Goal: Task Accomplishment & Management: Use online tool/utility

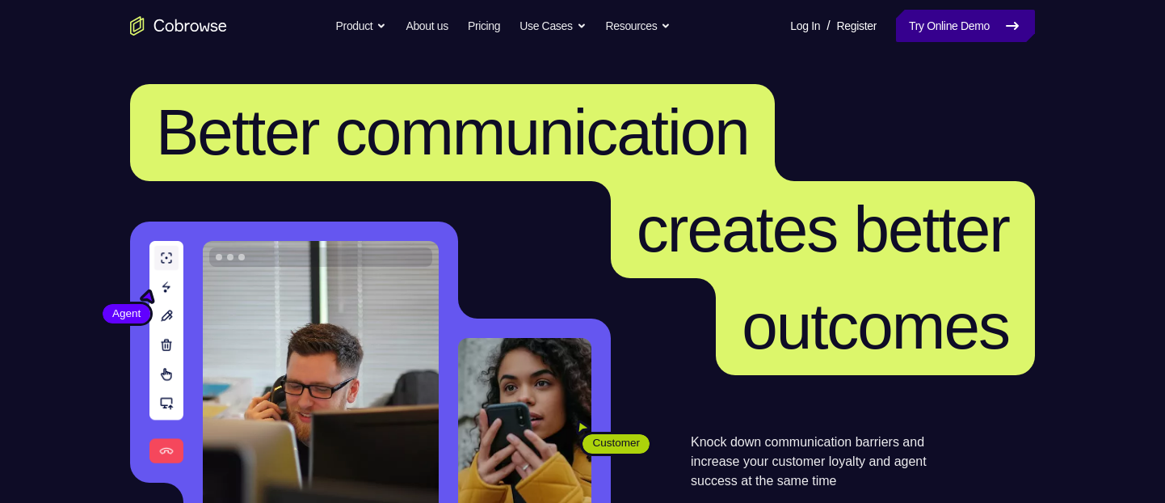
click at [905, 23] on link "Try Online Demo" at bounding box center [965, 26] width 139 height 32
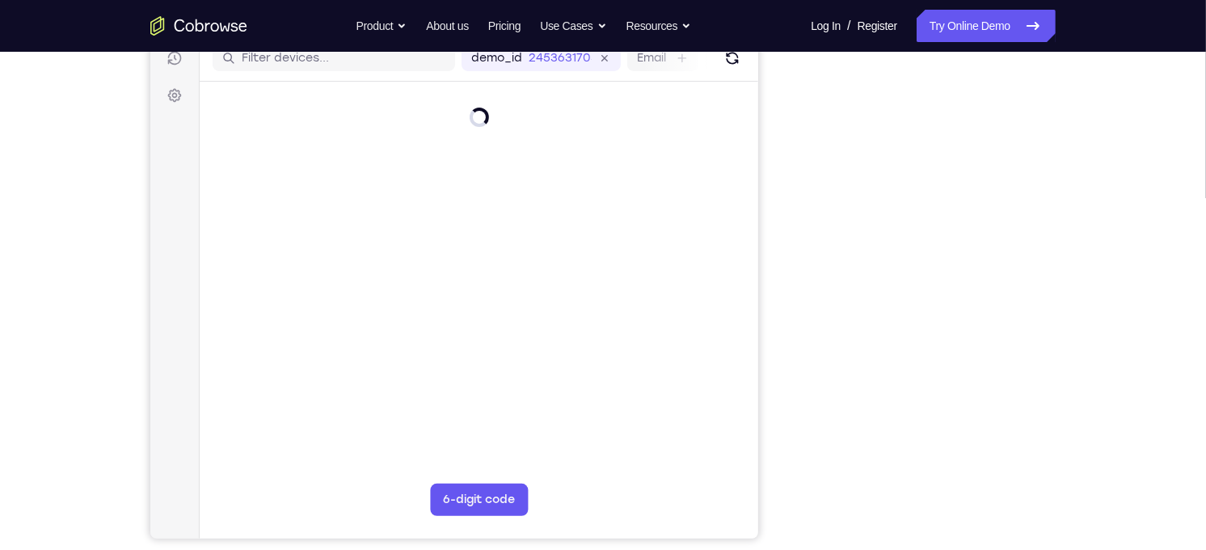
scroll to position [220, 0]
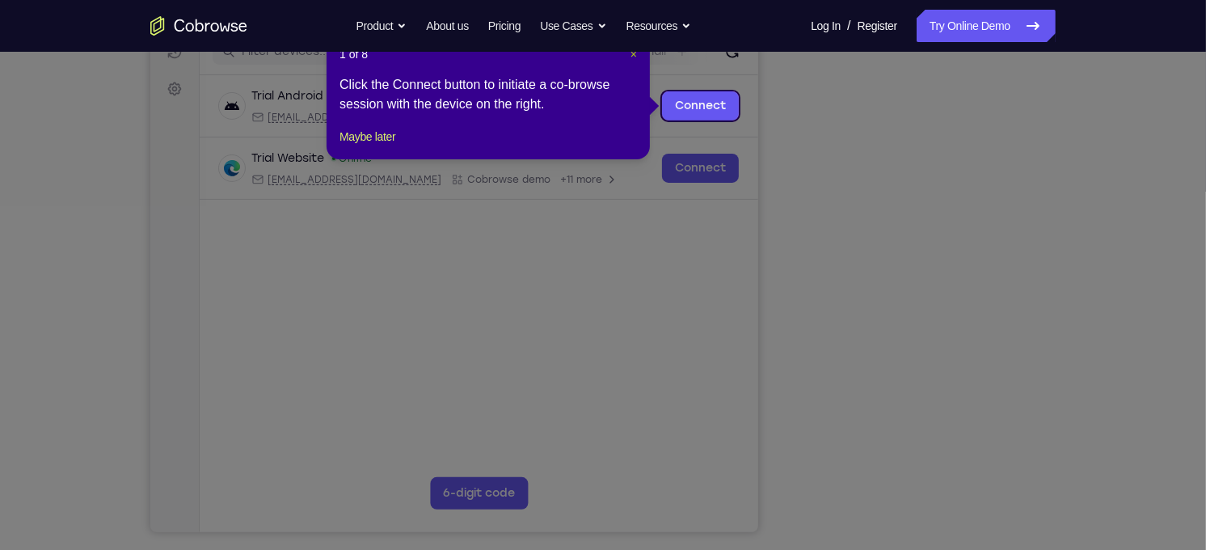
drag, startPoint x: 633, startPoint y: 55, endPoint x: 486, endPoint y: 65, distance: 147.5
click at [633, 55] on span "×" at bounding box center [633, 54] width 6 height 13
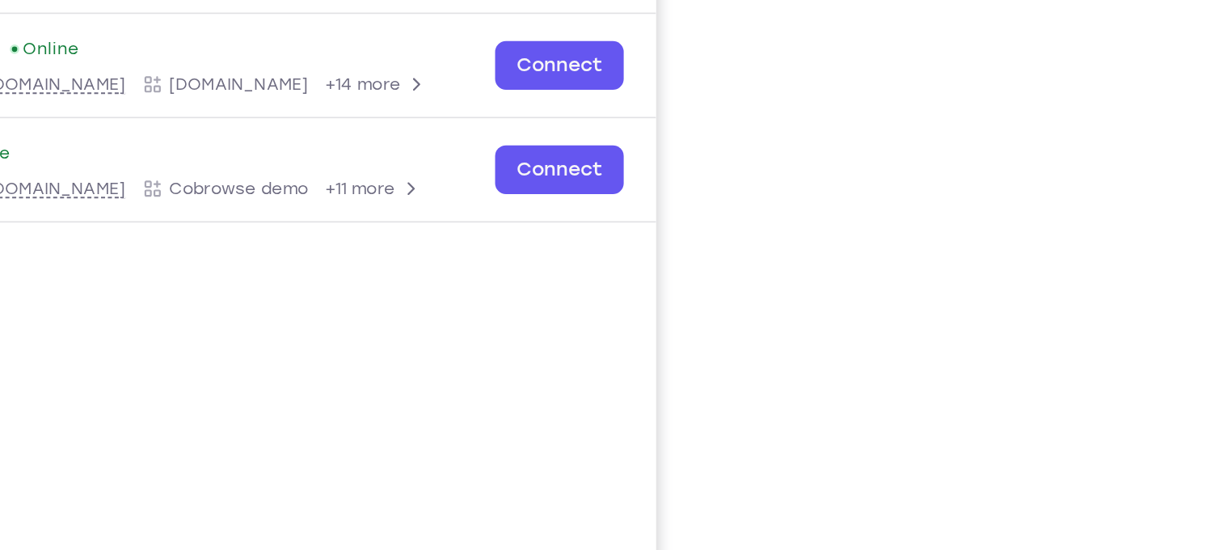
scroll to position [210, 0]
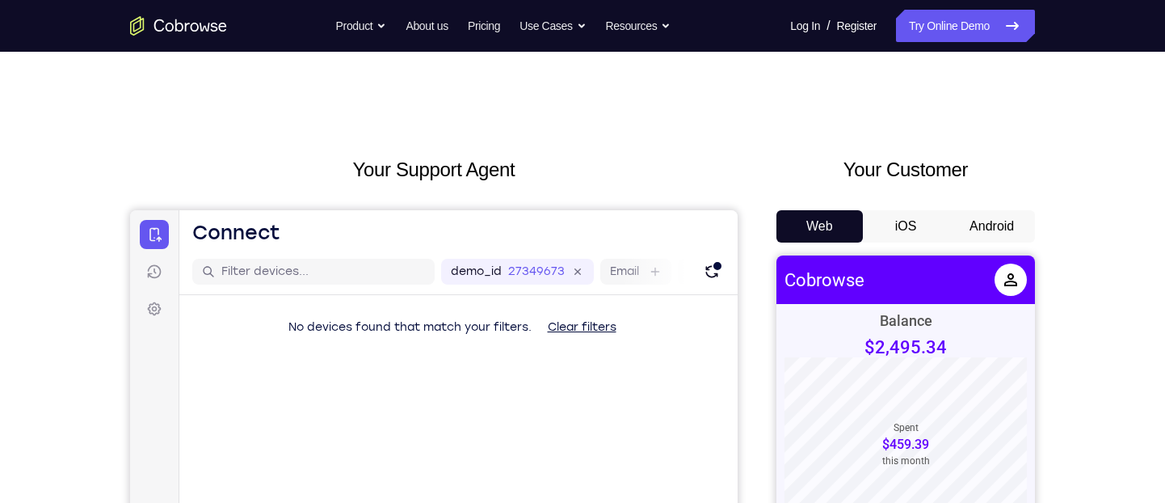
click at [997, 239] on button "Android" at bounding box center [992, 226] width 86 height 32
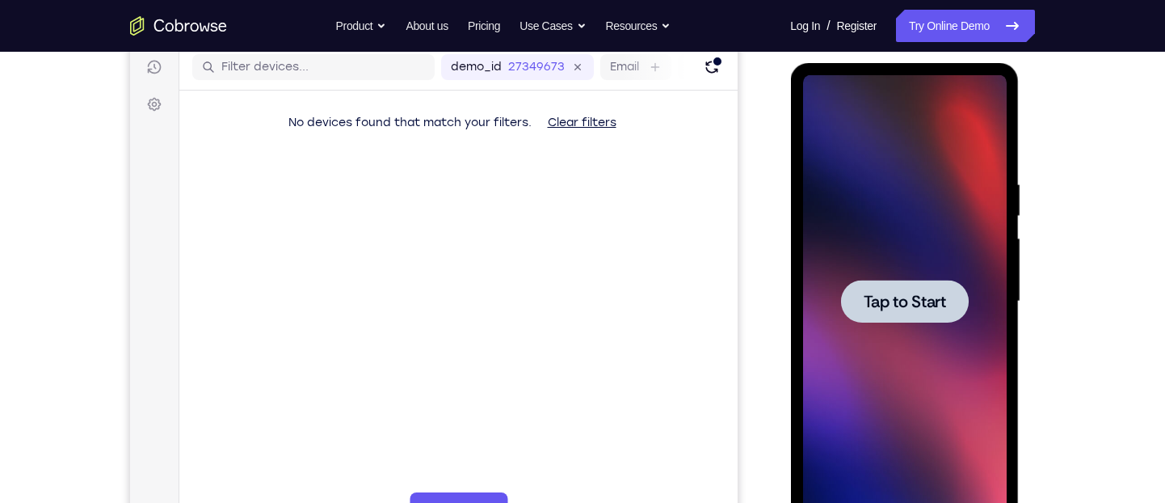
click at [930, 248] on div at bounding box center [905, 301] width 204 height 453
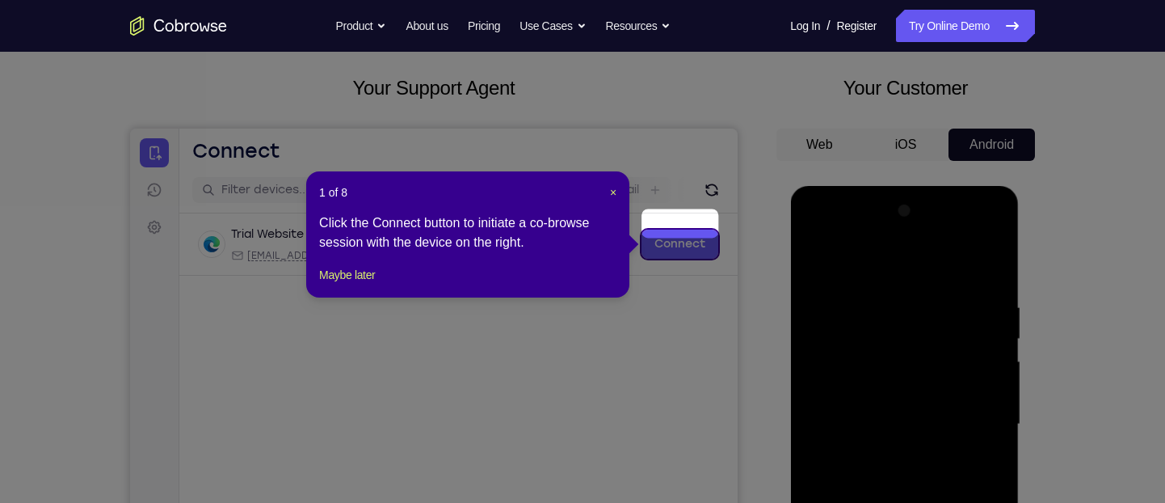
scroll to position [58, 0]
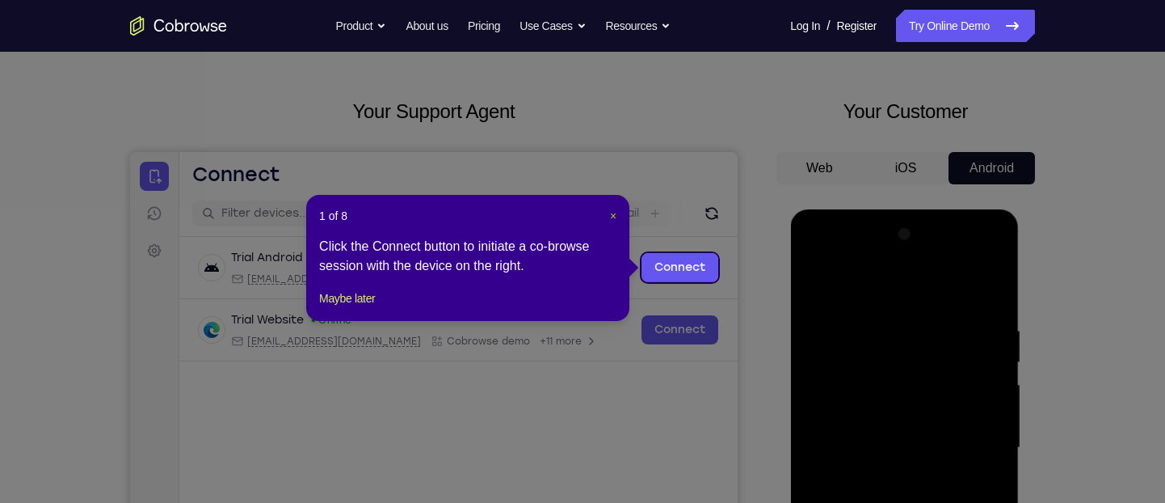
click at [615, 218] on span "×" at bounding box center [613, 215] width 6 height 13
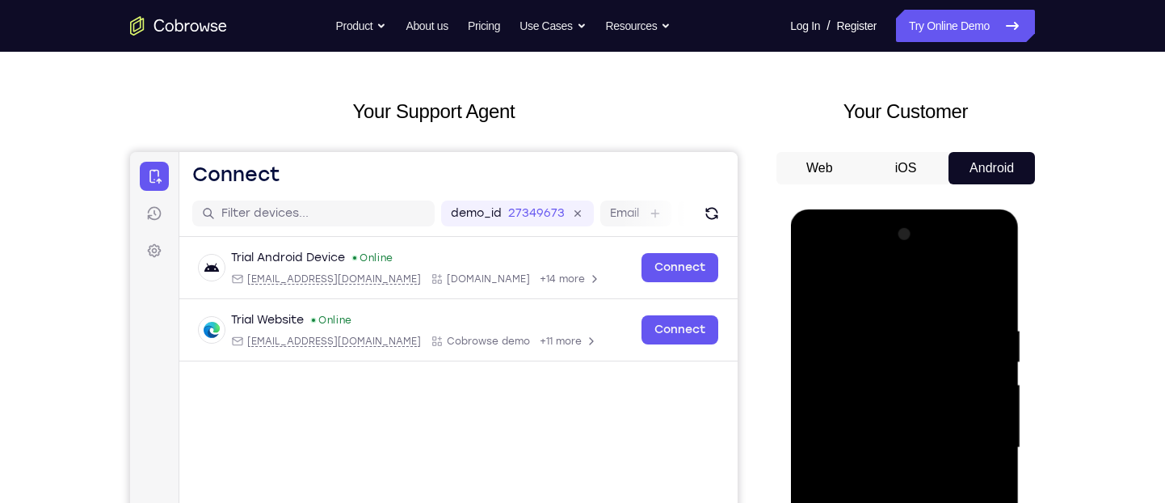
scroll to position [238, 0]
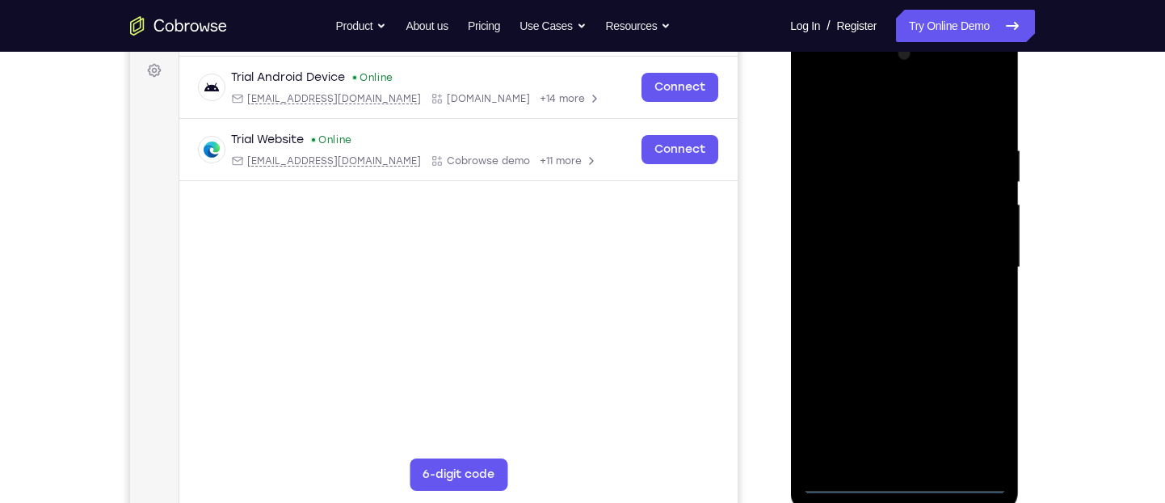
click at [899, 484] on div at bounding box center [905, 267] width 204 height 453
click at [976, 411] on div at bounding box center [905, 267] width 204 height 453
click at [891, 106] on div at bounding box center [905, 267] width 204 height 453
click at [973, 275] on div at bounding box center [905, 267] width 204 height 453
click at [891, 296] on div at bounding box center [905, 267] width 204 height 453
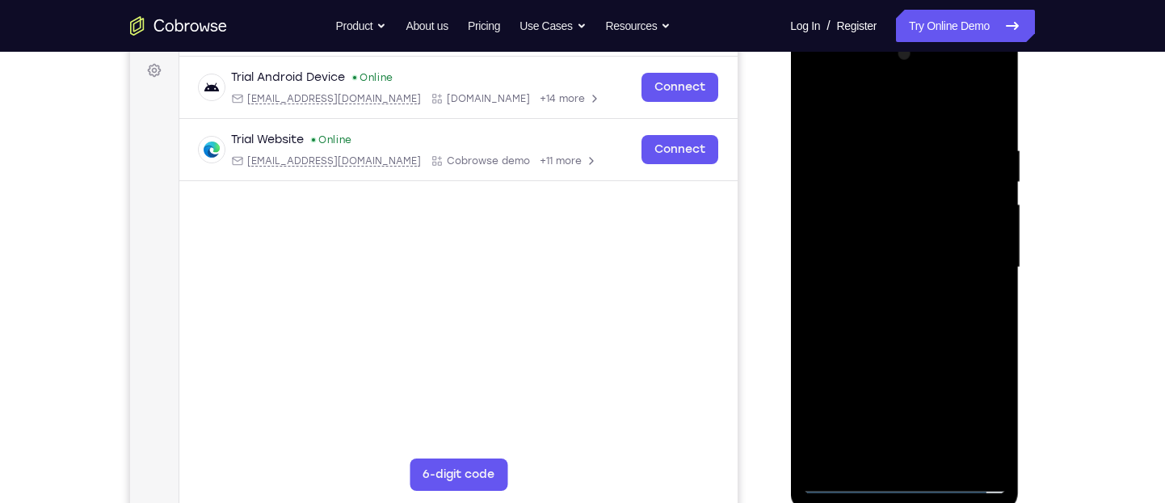
click at [864, 242] on div at bounding box center [905, 267] width 204 height 453
drag, startPoint x: 896, startPoint y: 116, endPoint x: 902, endPoint y: 27, distance: 89.9
click at [902, 29] on html "Online web based iOS Simulators and Android Emulators. Run iPhone, iPad, Mobile…" at bounding box center [905, 271] width 230 height 485
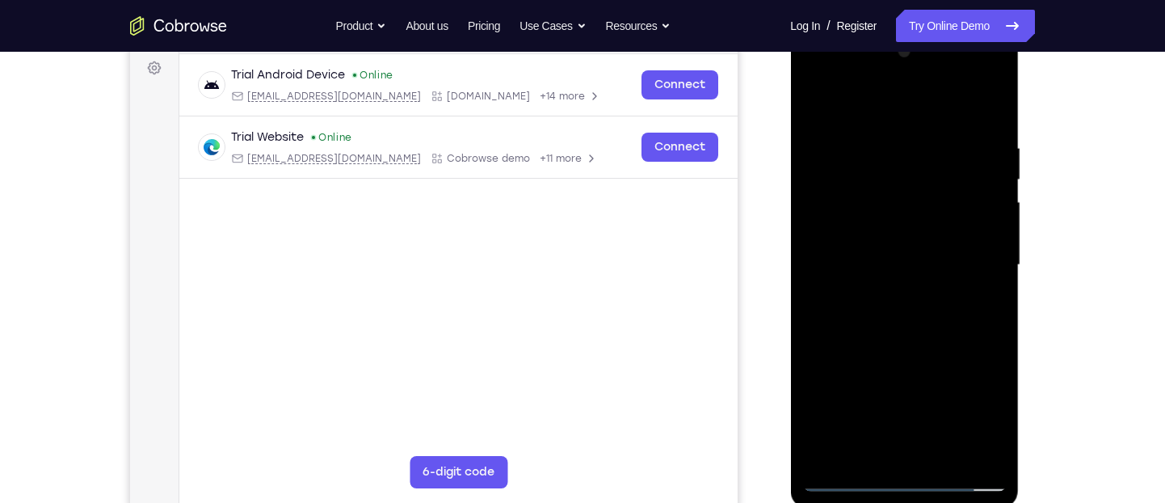
scroll to position [248, 0]
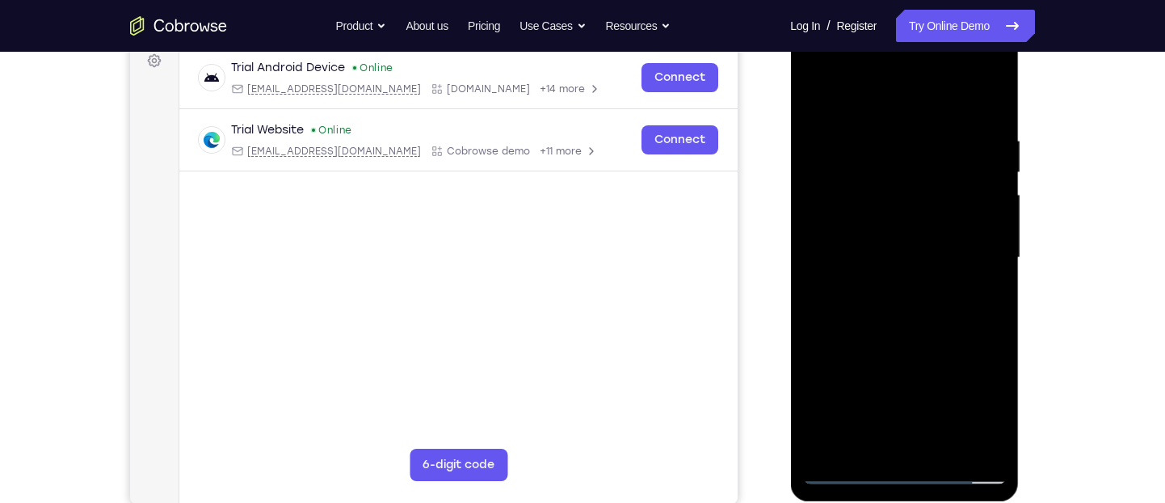
click at [995, 444] on div at bounding box center [905, 258] width 204 height 453
click at [929, 330] on div at bounding box center [905, 258] width 204 height 453
click at [943, 450] on div at bounding box center [905, 258] width 204 height 453
click at [908, 339] on div at bounding box center [905, 258] width 204 height 453
drag, startPoint x: 889, startPoint y: 386, endPoint x: 876, endPoint y: 249, distance: 138.0
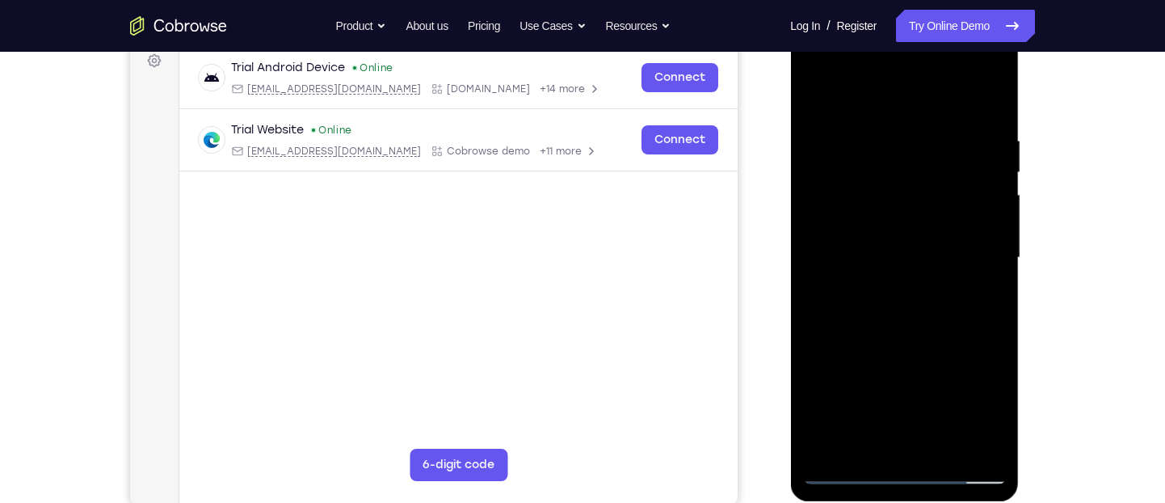
click at [876, 249] on div at bounding box center [905, 258] width 204 height 453
drag, startPoint x: 880, startPoint y: 394, endPoint x: 876, endPoint y: 260, distance: 134.2
click at [876, 260] on div at bounding box center [905, 258] width 204 height 453
drag, startPoint x: 864, startPoint y: 384, endPoint x: 862, endPoint y: 213, distance: 171.4
click at [862, 213] on div at bounding box center [905, 258] width 204 height 453
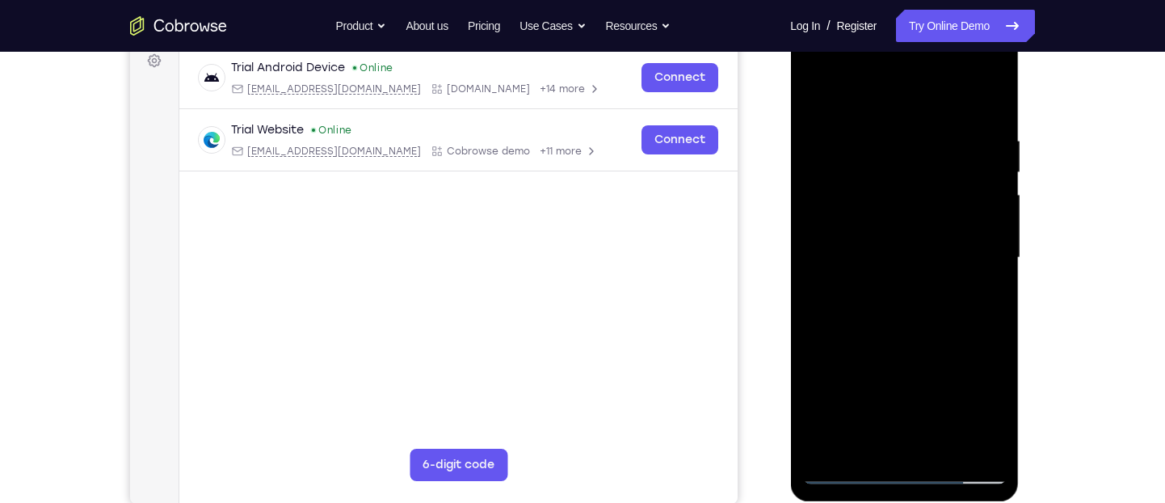
drag, startPoint x: 870, startPoint y: 384, endPoint x: 869, endPoint y: 247, distance: 136.6
click at [869, 247] on div at bounding box center [905, 258] width 204 height 453
drag, startPoint x: 865, startPoint y: 406, endPoint x: 866, endPoint y: 284, distance: 122.0
click at [866, 284] on div at bounding box center [905, 258] width 204 height 453
click at [868, 357] on div at bounding box center [905, 258] width 204 height 453
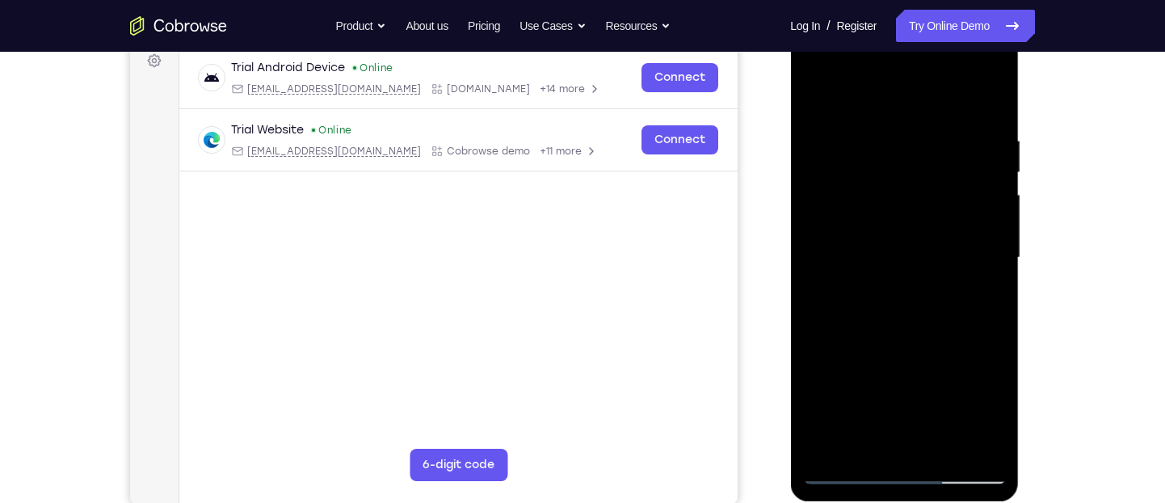
click at [972, 70] on div at bounding box center [905, 258] width 204 height 453
click at [837, 77] on div at bounding box center [905, 258] width 204 height 453
click at [826, 70] on div at bounding box center [905, 258] width 204 height 453
click at [842, 189] on div at bounding box center [905, 258] width 204 height 453
click at [841, 209] on div at bounding box center [905, 258] width 204 height 453
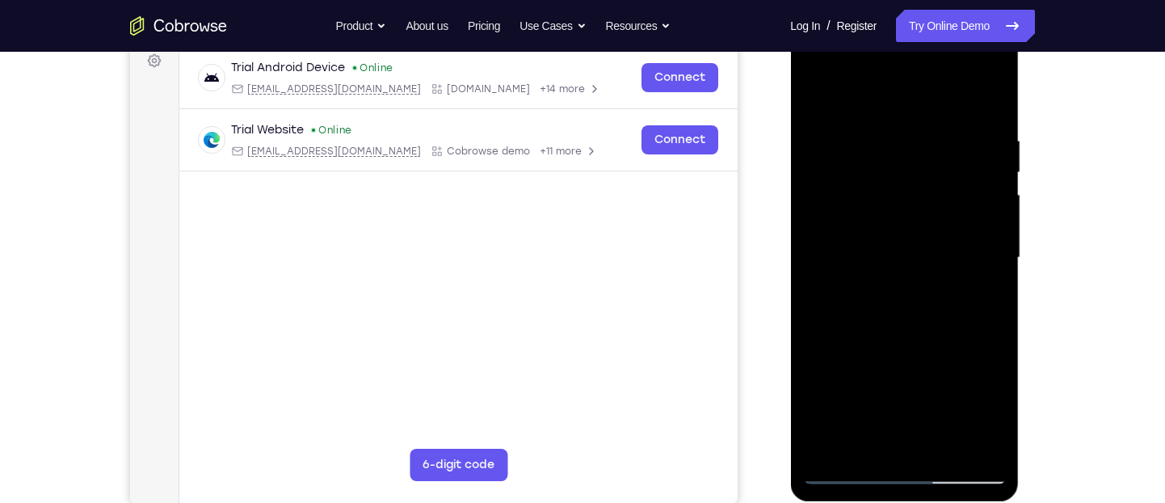
click at [990, 447] on div at bounding box center [905, 258] width 204 height 453
drag, startPoint x: 913, startPoint y: 146, endPoint x: 950, endPoint y: 376, distance: 232.7
click at [950, 376] on div at bounding box center [905, 258] width 204 height 453
click at [929, 447] on div at bounding box center [905, 258] width 204 height 453
click at [989, 447] on div at bounding box center [905, 258] width 204 height 453
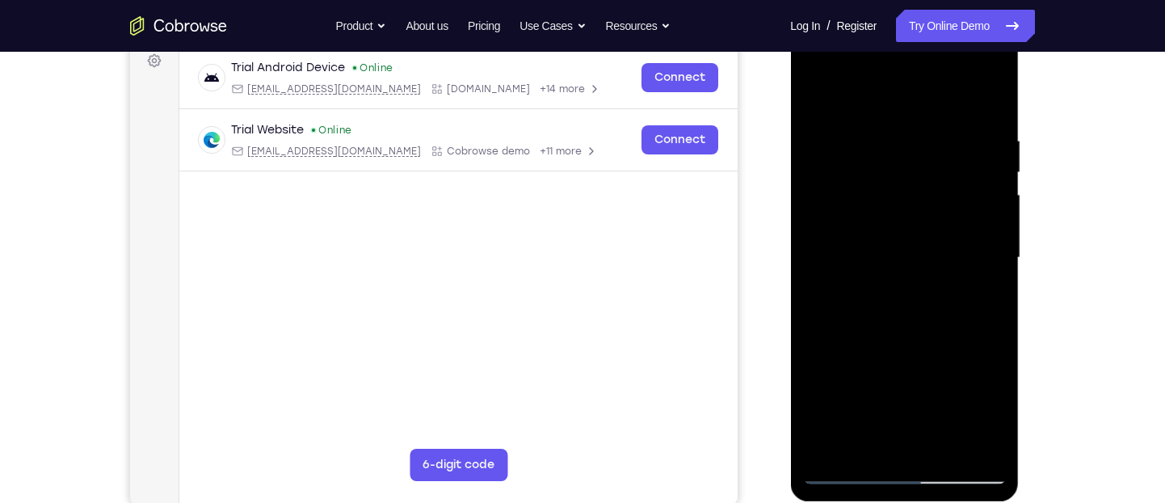
click at [936, 458] on div at bounding box center [905, 258] width 204 height 453
drag, startPoint x: 931, startPoint y: 242, endPoint x: 950, endPoint y: 411, distance: 169.2
click at [950, 411] on div at bounding box center [905, 258] width 204 height 453
click at [885, 252] on div at bounding box center [905, 258] width 204 height 453
